Goal: Task Accomplishment & Management: Use online tool/utility

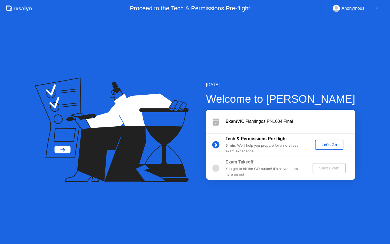
click at [336, 143] on div "Let's Go" at bounding box center [329, 144] width 24 height 4
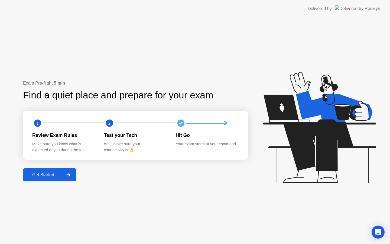
click at [40, 173] on div "Get Started" at bounding box center [43, 174] width 37 height 5
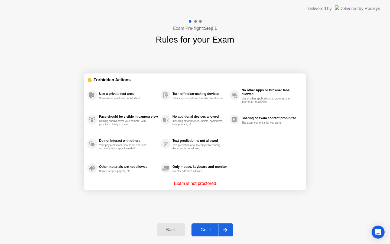
click at [209, 230] on div "Got it" at bounding box center [205, 229] width 25 height 5
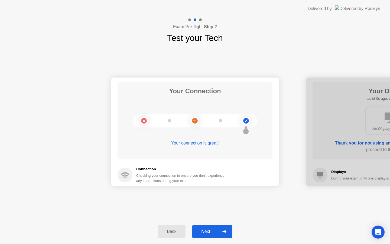
click at [209, 230] on div "Next" at bounding box center [205, 231] width 24 height 5
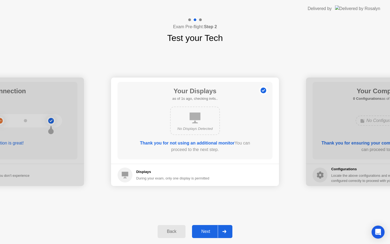
click at [209, 230] on div "Next" at bounding box center [205, 231] width 24 height 5
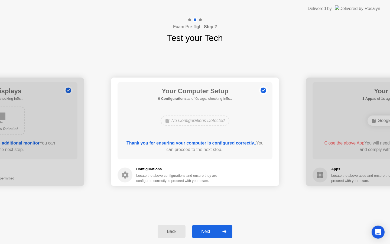
click at [209, 230] on div "Next" at bounding box center [205, 231] width 24 height 5
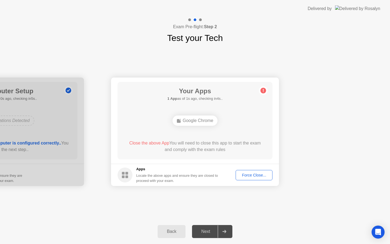
click at [257, 173] on div "Force Close..." at bounding box center [253, 175] width 33 height 4
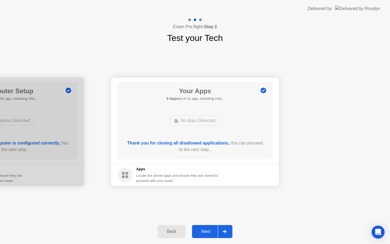
click at [203, 229] on div "Next" at bounding box center [205, 231] width 24 height 5
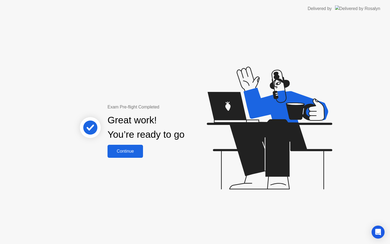
click at [133, 149] on div "Continue" at bounding box center [125, 151] width 32 height 5
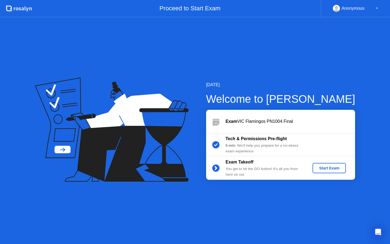
click at [334, 169] on div "Start Exam" at bounding box center [328, 168] width 29 height 4
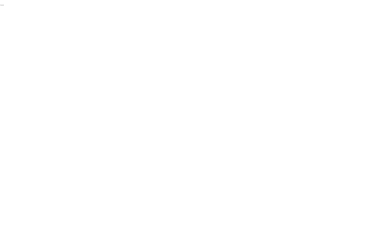
click div "End Proctoring Session"
